Goal: Task Accomplishment & Management: Use online tool/utility

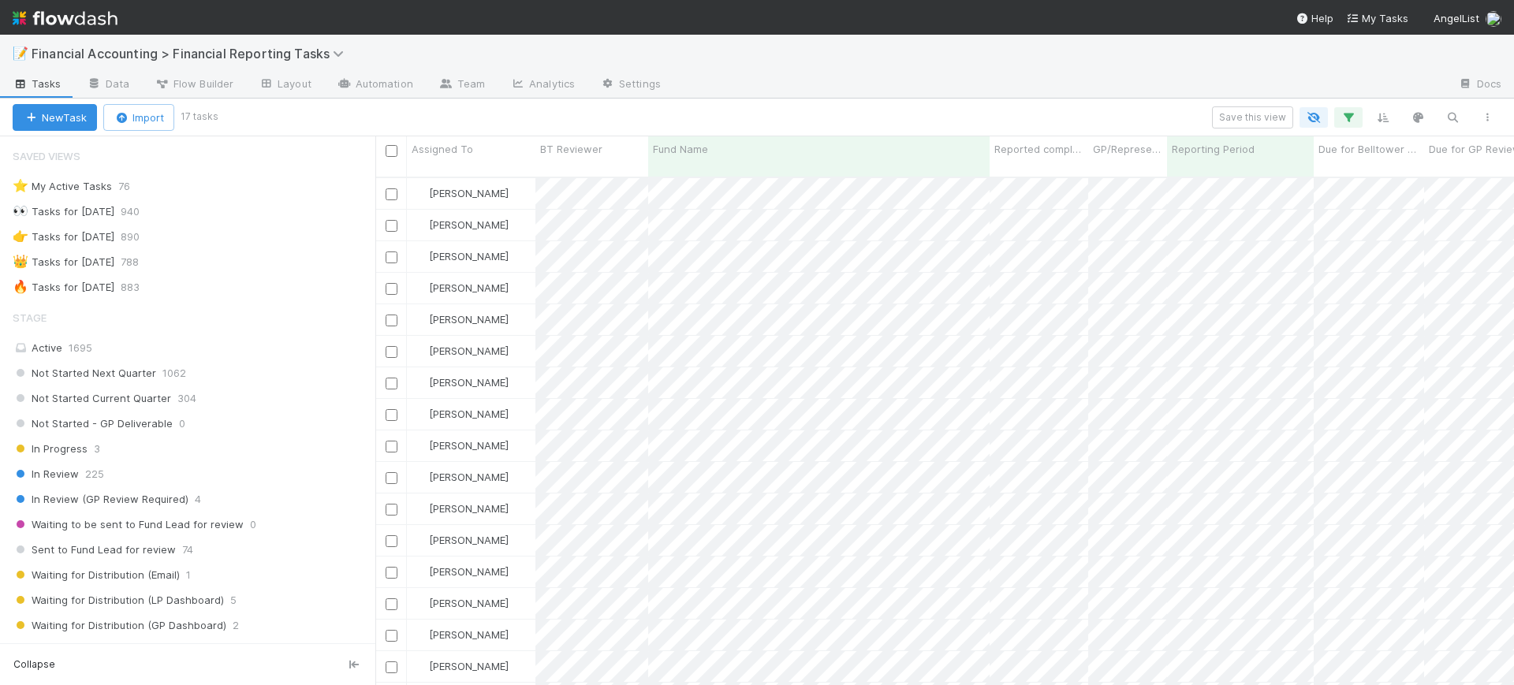
scroll to position [506, 1124]
click at [511, 92] on link "Analytics" at bounding box center [543, 85] width 90 height 25
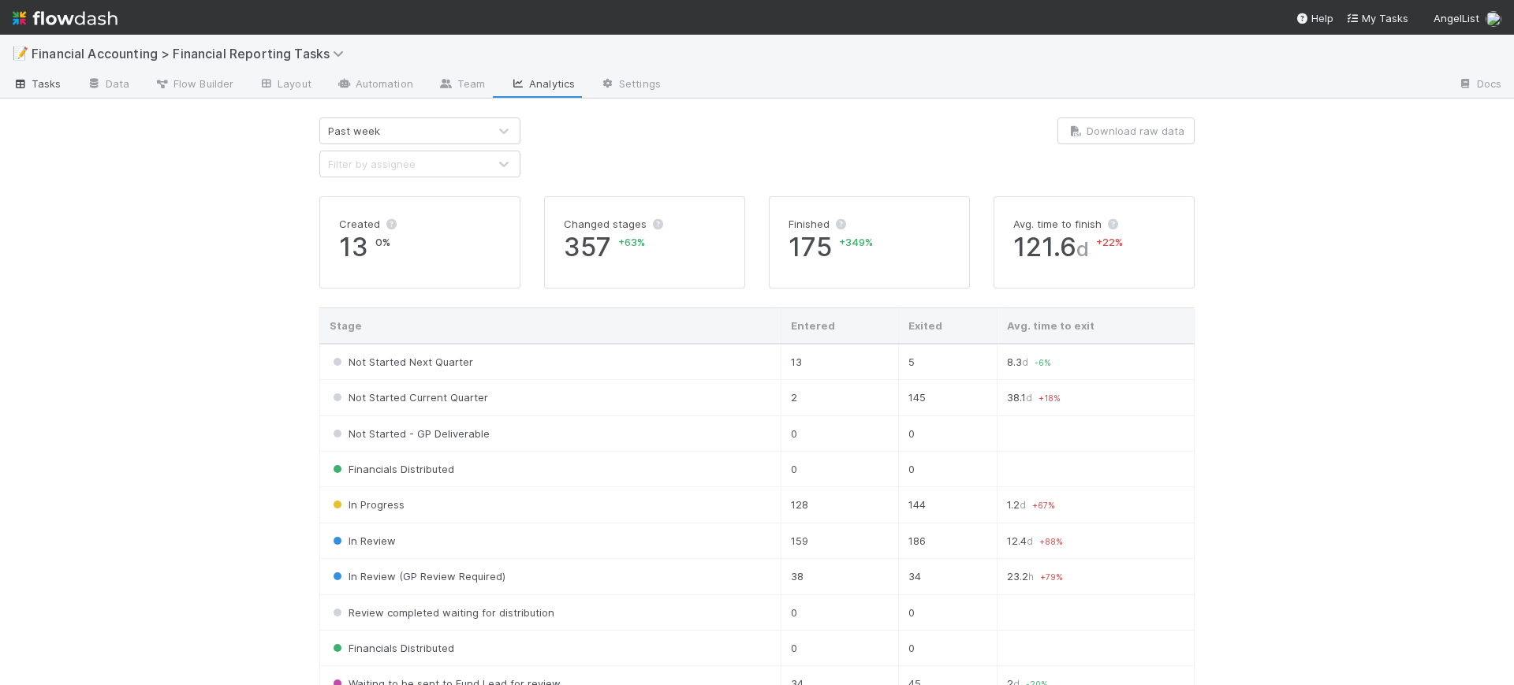
click at [54, 85] on span "Tasks" at bounding box center [37, 84] width 49 height 16
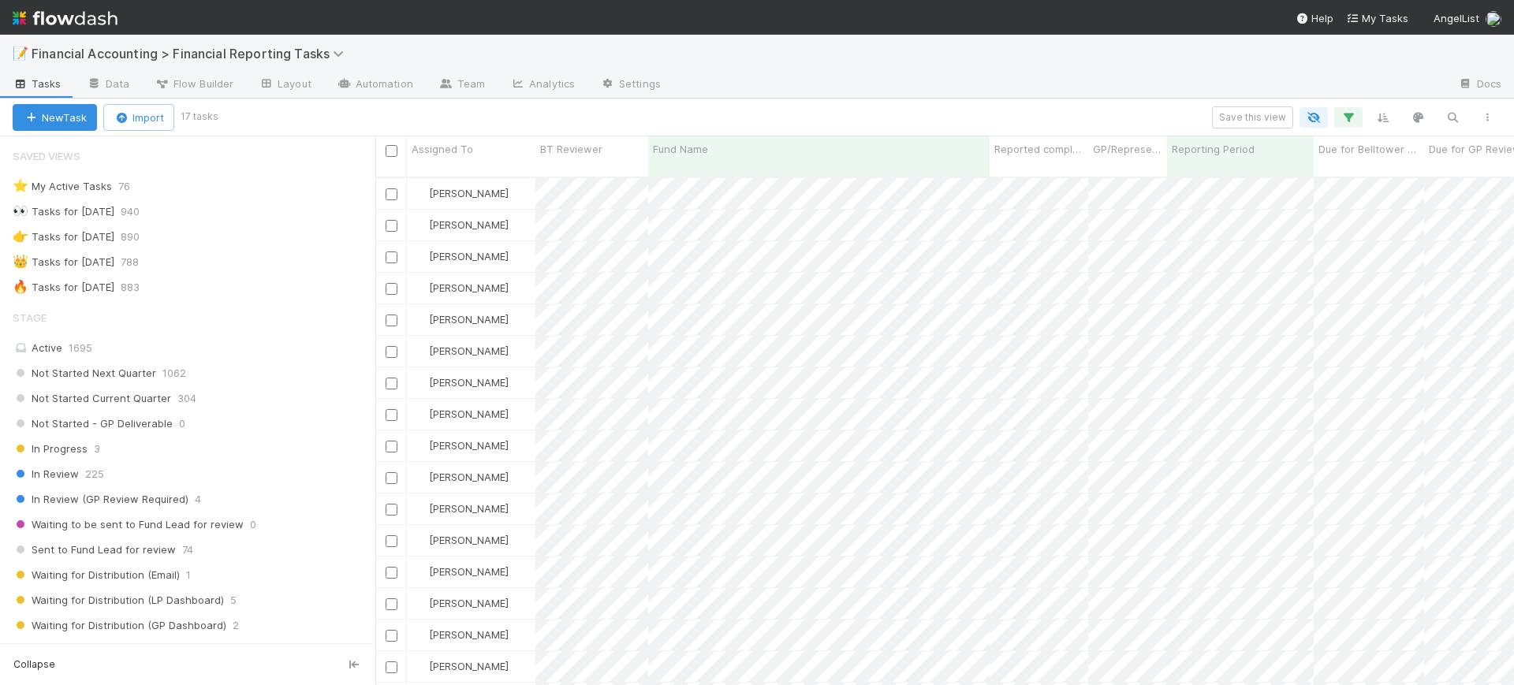
scroll to position [506, 1124]
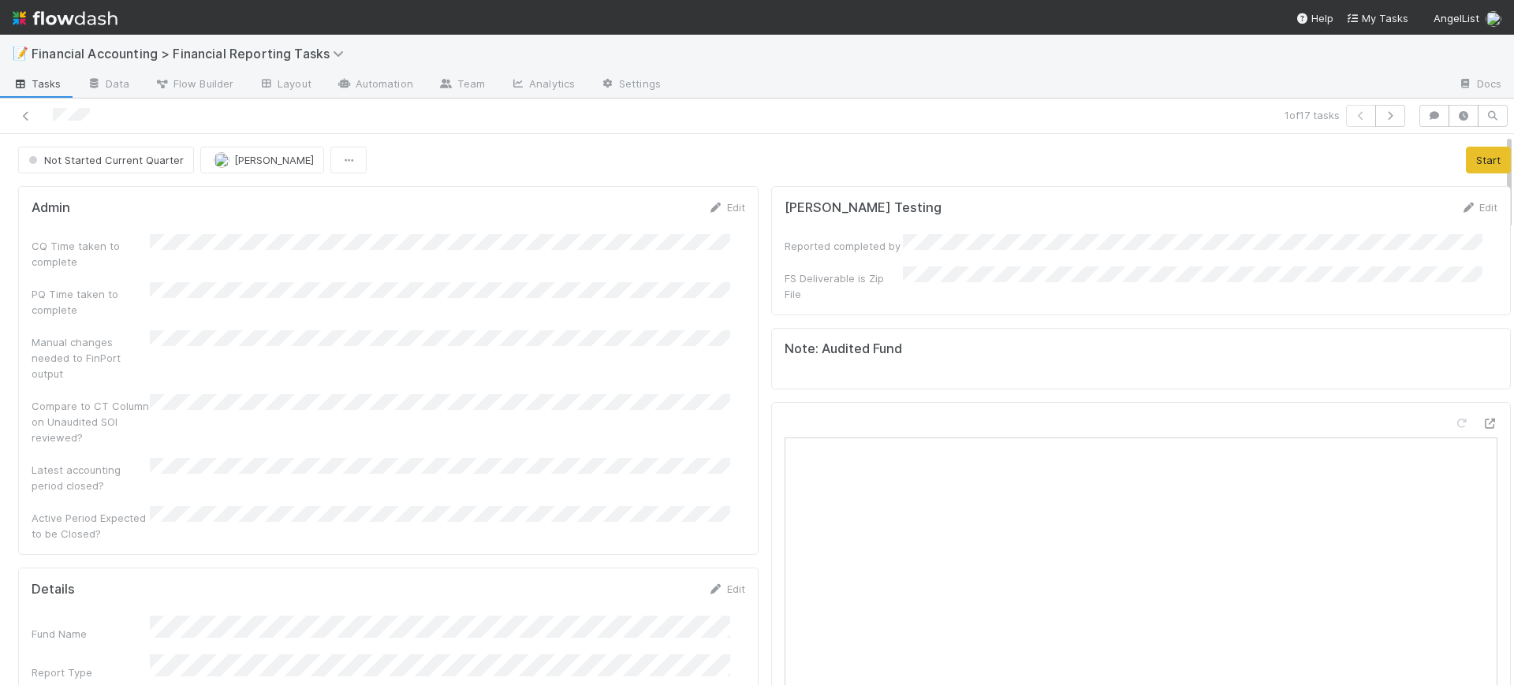
drag, startPoint x: 1492, startPoint y: 151, endPoint x: 1489, endPoint y: 180, distance: 28.6
drag, startPoint x: 1489, startPoint y: 180, endPoint x: 1444, endPoint y: 126, distance: 70.0
click at [1444, 126] on div "1 of 17 tasks Not Started Current Quarter [PERSON_NAME] Start Admin Edit CQ Tim…" at bounding box center [757, 392] width 1514 height 587
click at [1466, 161] on button "Start" at bounding box center [1488, 160] width 45 height 27
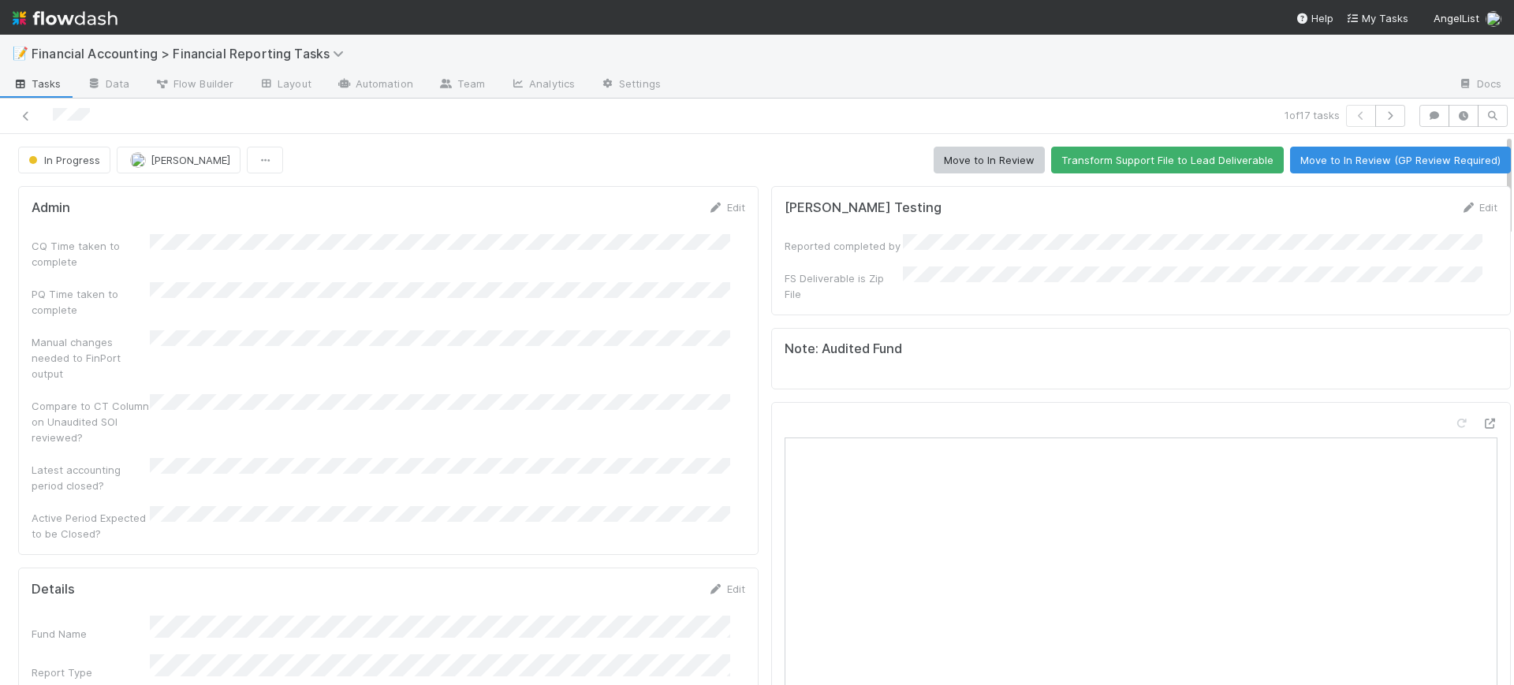
scroll to position [0, 5]
drag, startPoint x: 1492, startPoint y: 164, endPoint x: 1493, endPoint y: 176, distance: 11.9
click at [1493, 176] on div "In Progress [PERSON_NAME] Move to In Review Transform Support File to Lead Deli…" at bounding box center [757, 409] width 1514 height 551
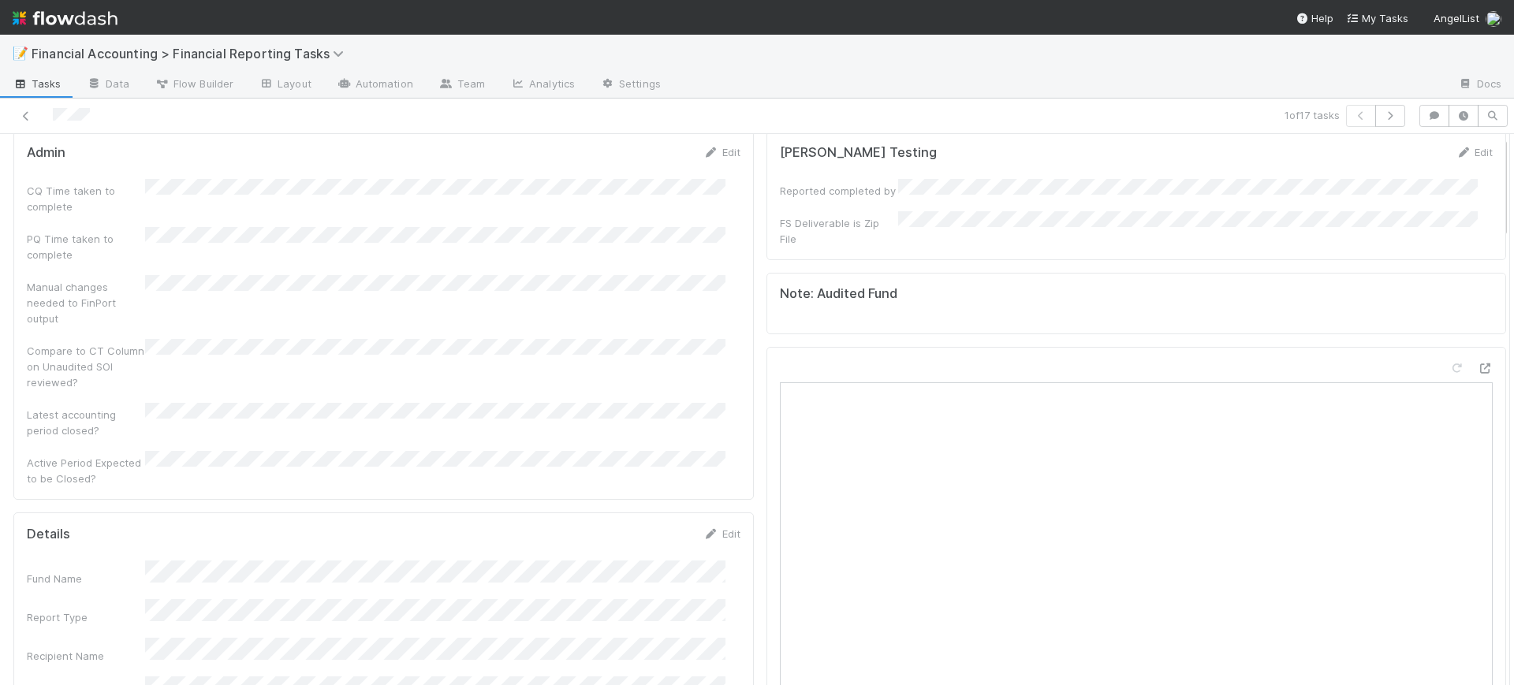
scroll to position [0, 0]
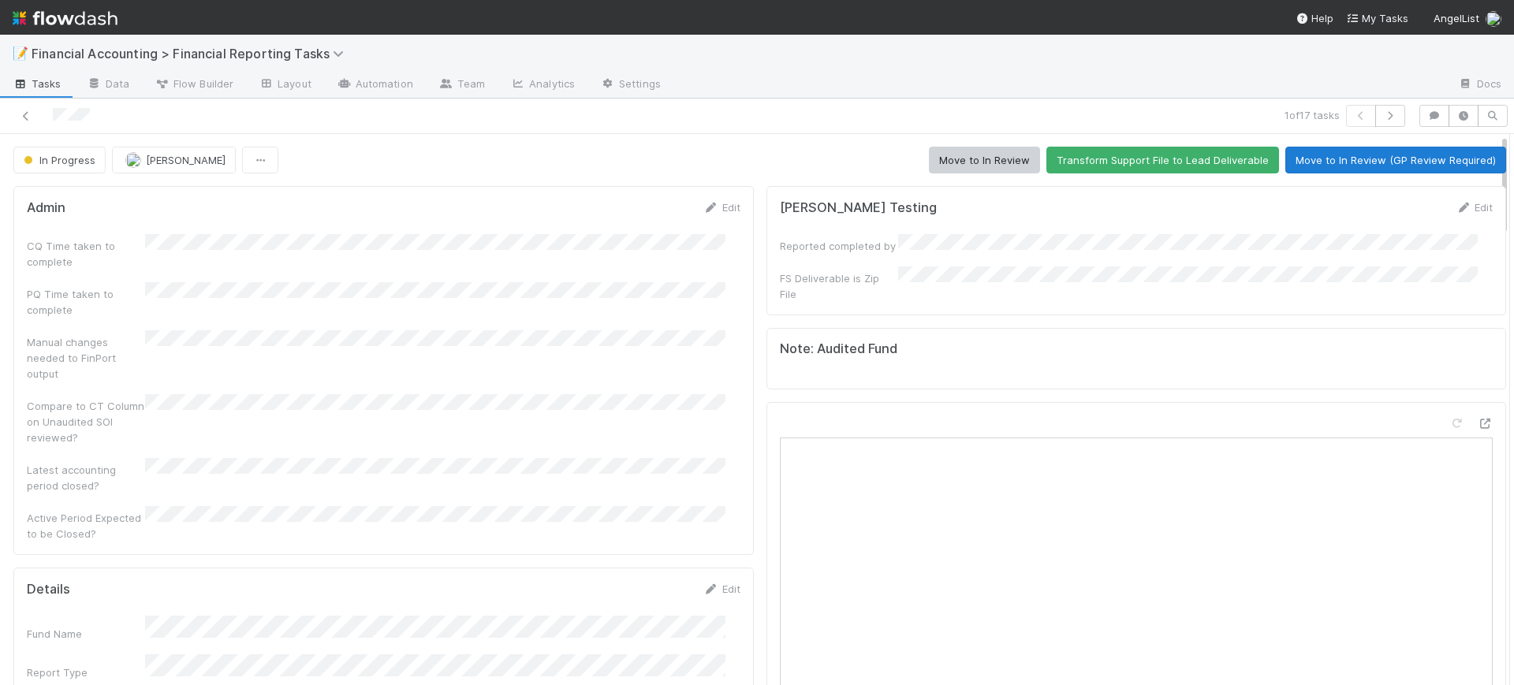
drag, startPoint x: 1489, startPoint y: 172, endPoint x: 1461, endPoint y: 158, distance: 31.0
click at [1461, 158] on div "In Progress [PERSON_NAME] Move to In Review Transform Support File to Lead Deli…" at bounding box center [759, 160] width 1529 height 27
click at [1461, 158] on button "Move to In Review (GP Review Required)" at bounding box center [1395, 160] width 221 height 27
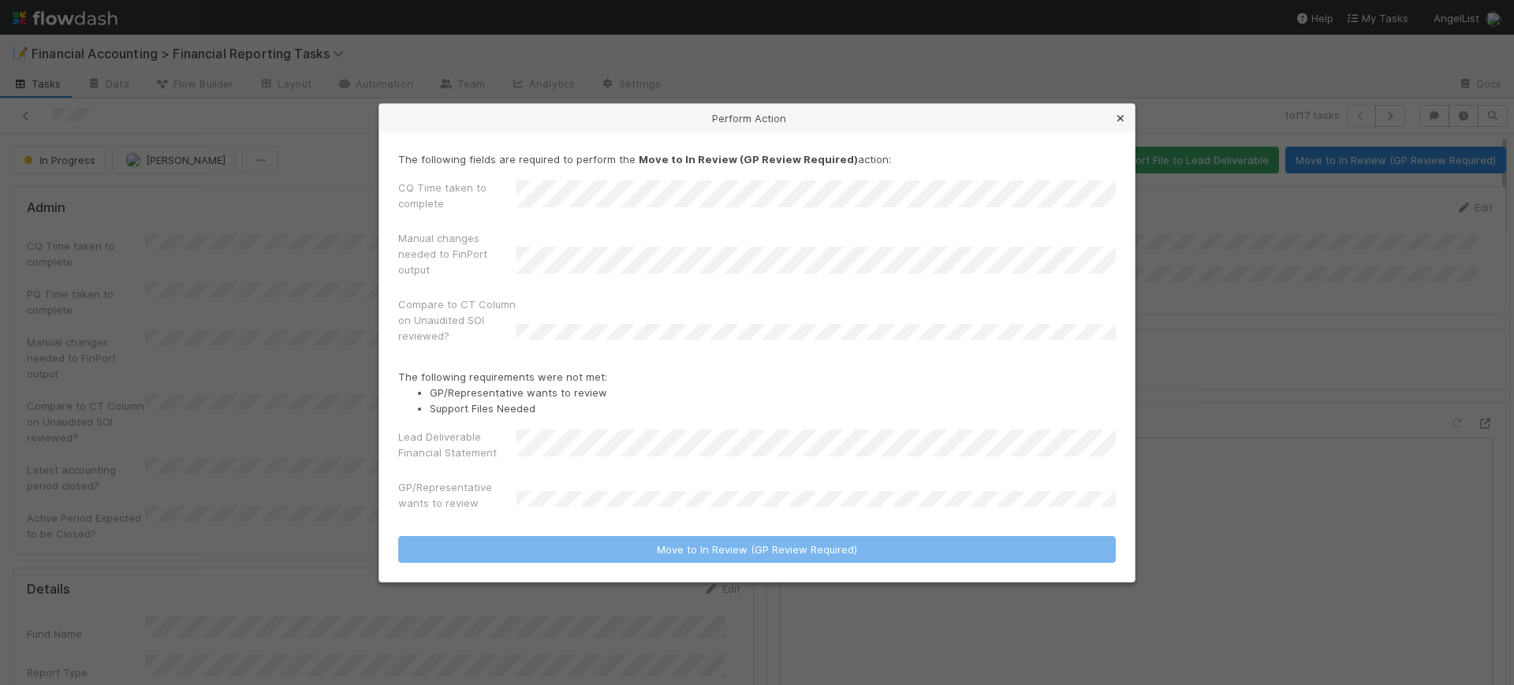
click at [1119, 113] on link at bounding box center [1120, 118] width 16 height 16
